Goal: Transaction & Acquisition: Purchase product/service

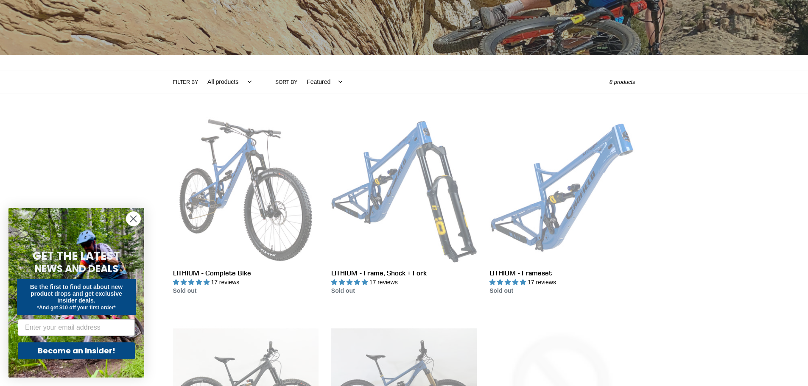
scroll to position [127, 0]
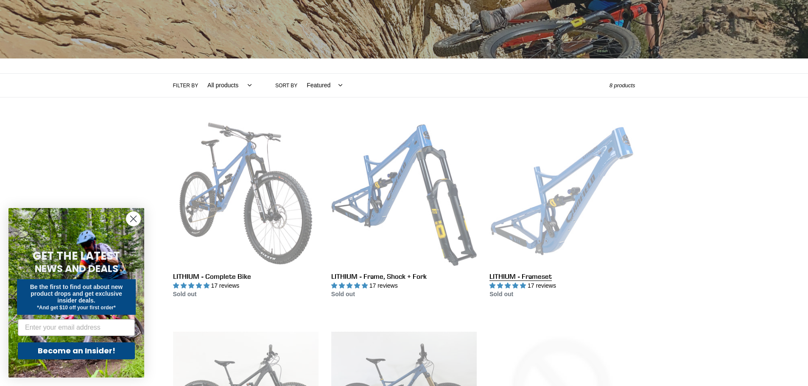
click at [578, 208] on link "LITHIUM - Frameset" at bounding box center [561, 210] width 145 height 178
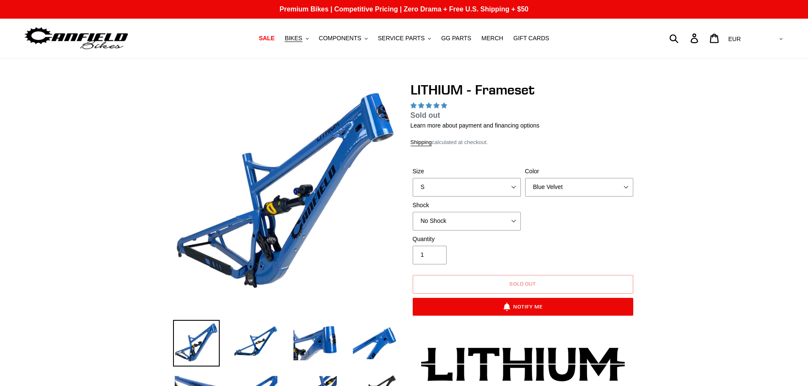
select select "highest-rating"
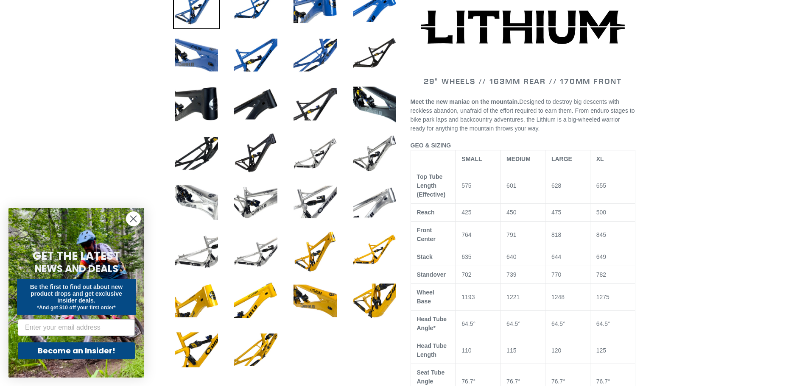
scroll to position [339, 0]
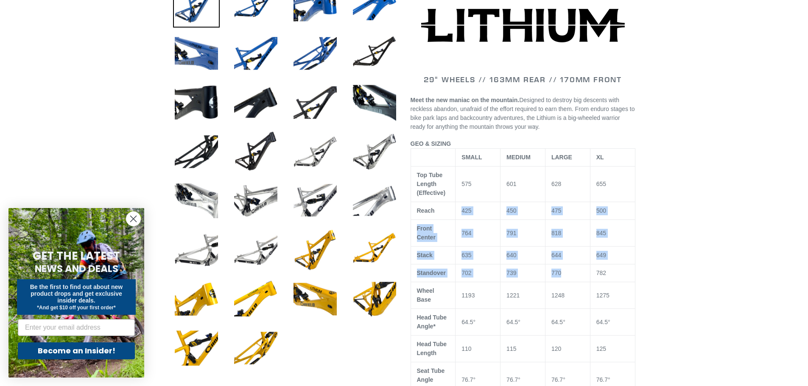
drag, startPoint x: 586, startPoint y: 214, endPoint x: 583, endPoint y: 271, distance: 56.5
click at [583, 271] on tbody "SMALL MEDIUM LARGE XL Top Tube Length (Effective) 575 601 628 655 Reach 425 450…" at bounding box center [522, 367] width 224 height 436
click at [581, 277] on td "770" at bounding box center [567, 274] width 45 height 18
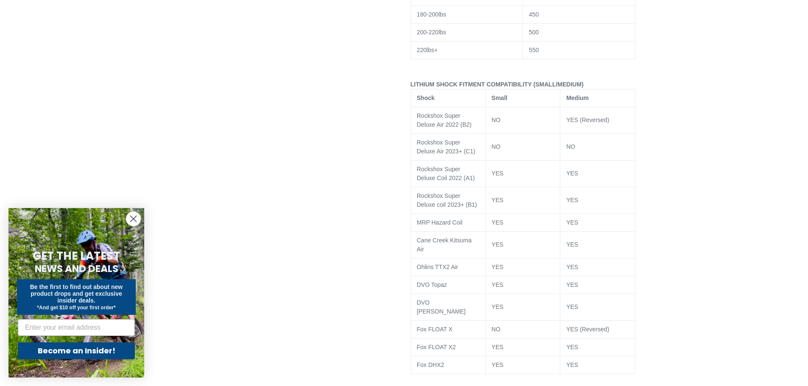
scroll to position [1357, 0]
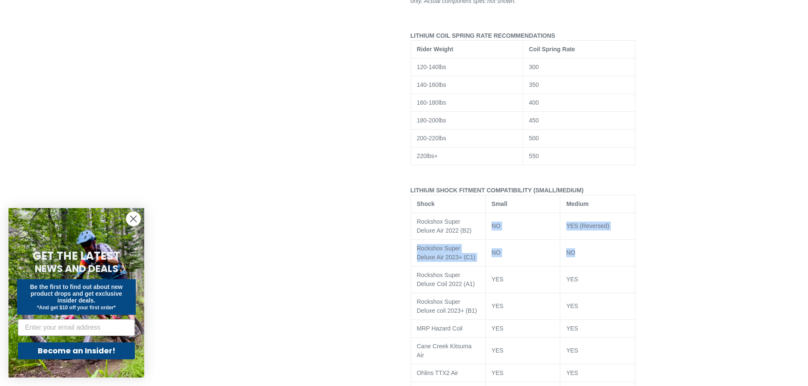
drag, startPoint x: 489, startPoint y: 212, endPoint x: 600, endPoint y: 242, distance: 115.1
click at [600, 242] on tbody "Shock Small Medium Rockshox Super Deluxe Air 2022 (B2) NO YES (Reversed) Rocksh…" at bounding box center [522, 337] width 224 height 285
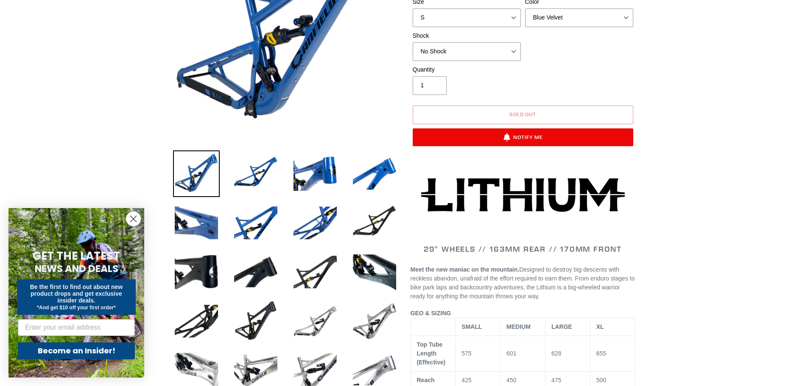
scroll to position [127, 0]
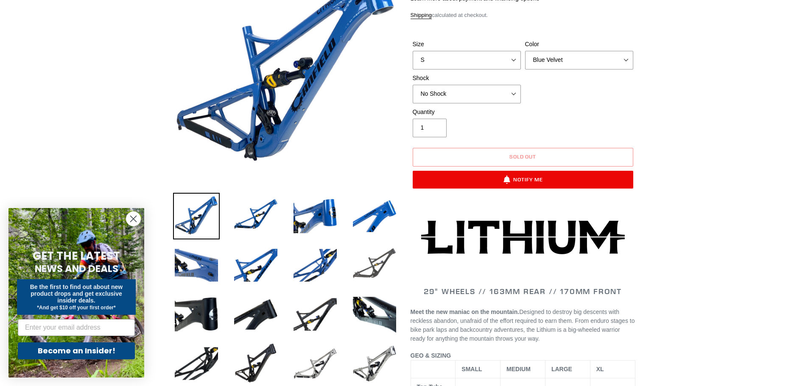
click at [367, 256] on img at bounding box center [374, 265] width 47 height 47
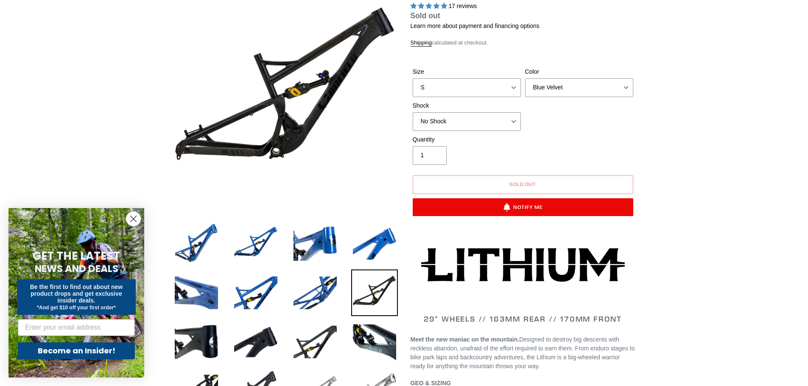
scroll to position [85, 0]
